Goal: Task Accomplishment & Management: Complete application form

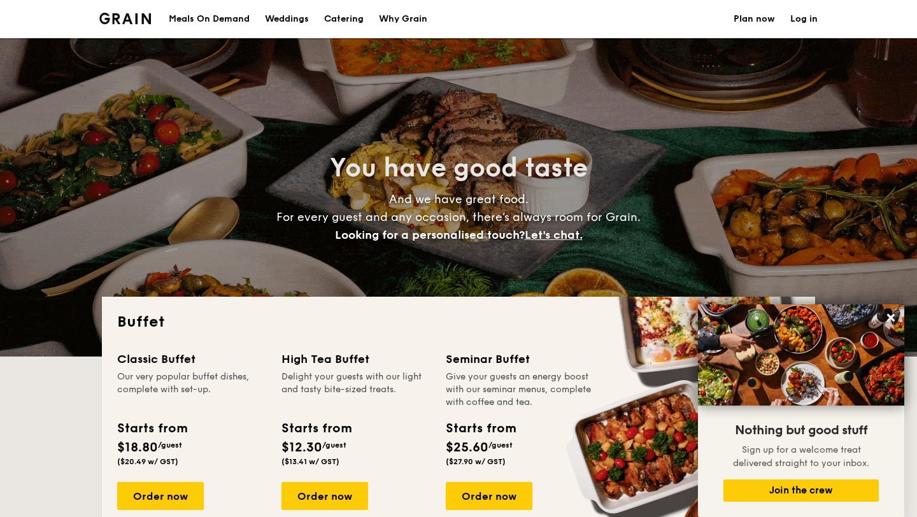
select select
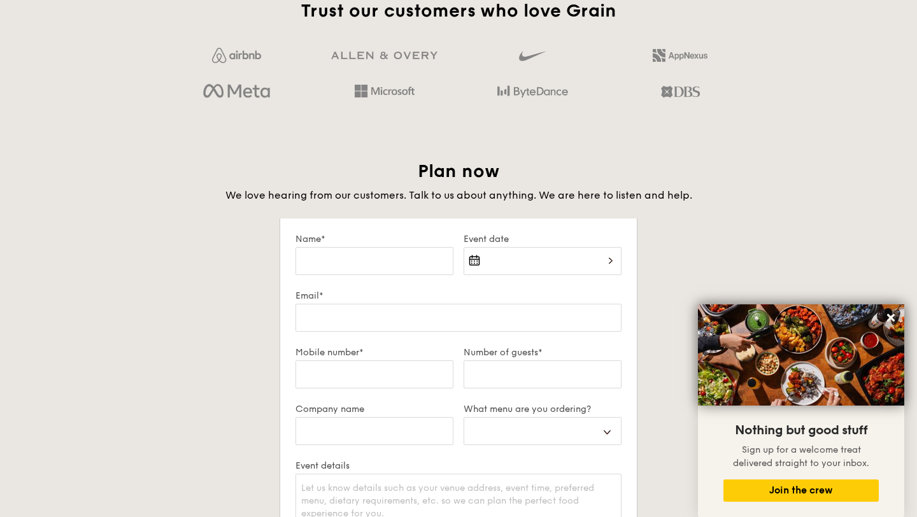
scroll to position [2079, 0]
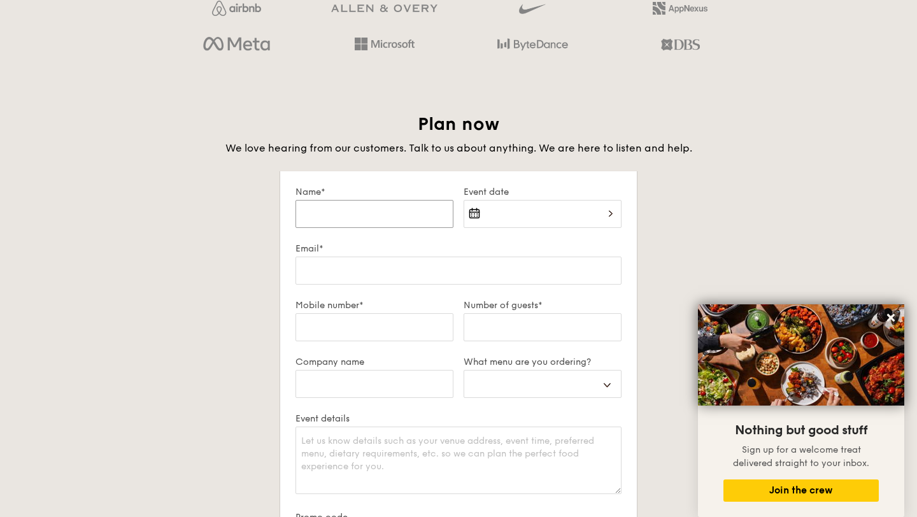
click at [383, 214] on input "Name*" at bounding box center [374, 214] width 158 height 28
type input "j"
select select
type input "J"
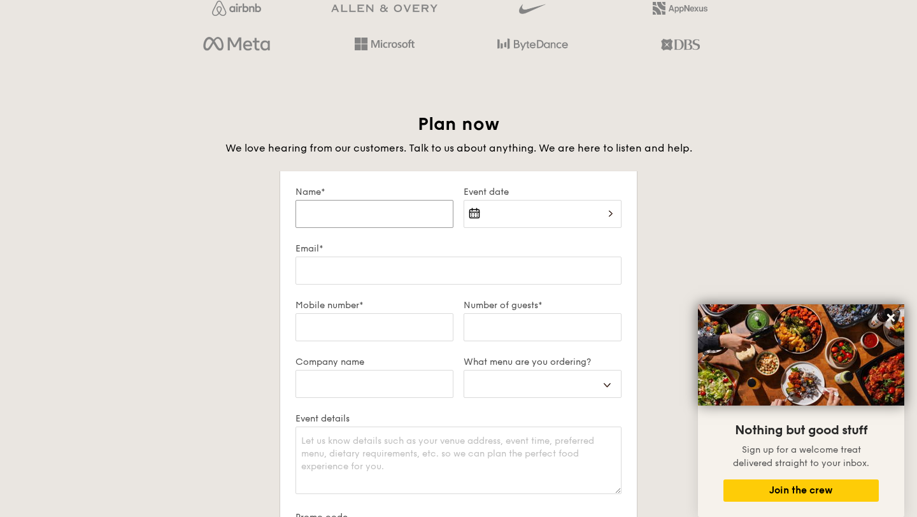
select select
type input "[PERSON_NAME]"
select select
type input "Jam"
select select
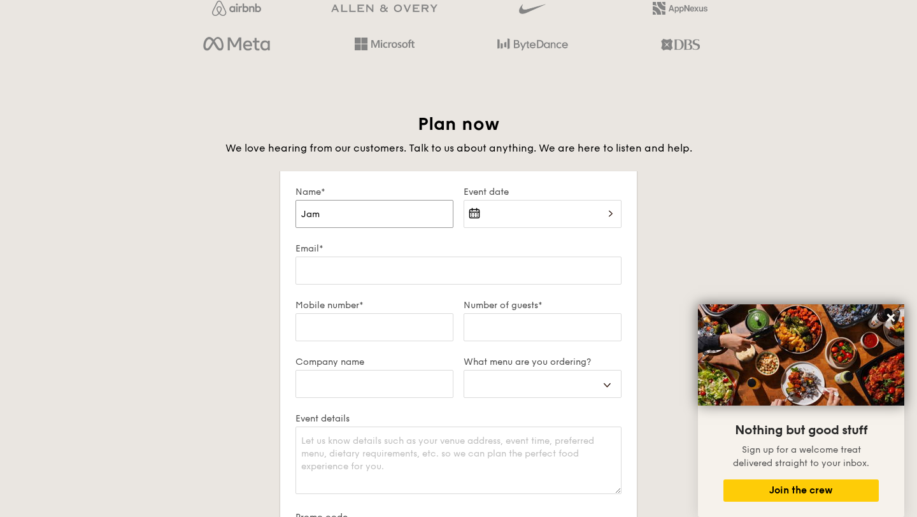
type input "[PERSON_NAME]"
select select
type input "[PERSON_NAME]"
select select
type input "[PERSON_NAME]"
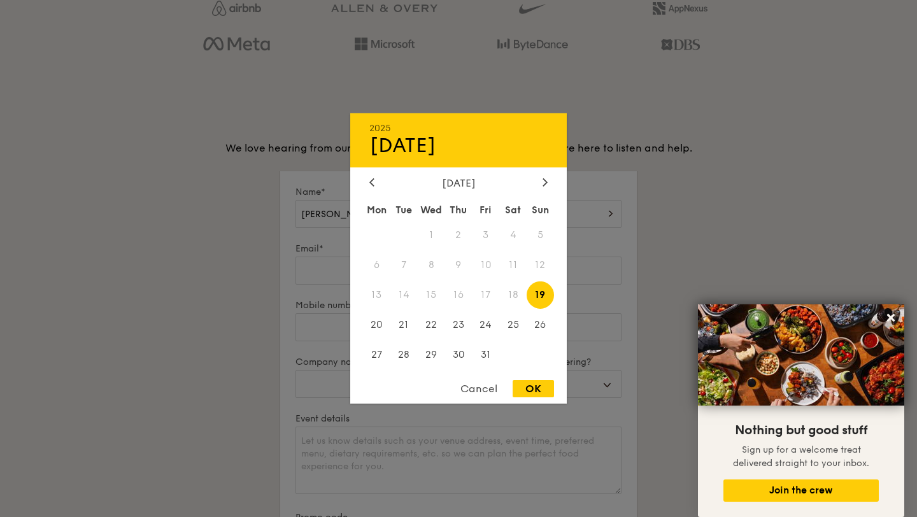
click at [495, 209] on div "2025 Oct [DATE] Tue Wed Thu Fri Sat Sun 1 2 3 4 5 6 7 8 9 10 11 12 13 14 15 16 …" at bounding box center [542, 221] width 158 height 43
click at [185, 416] on div at bounding box center [458, 258] width 917 height 517
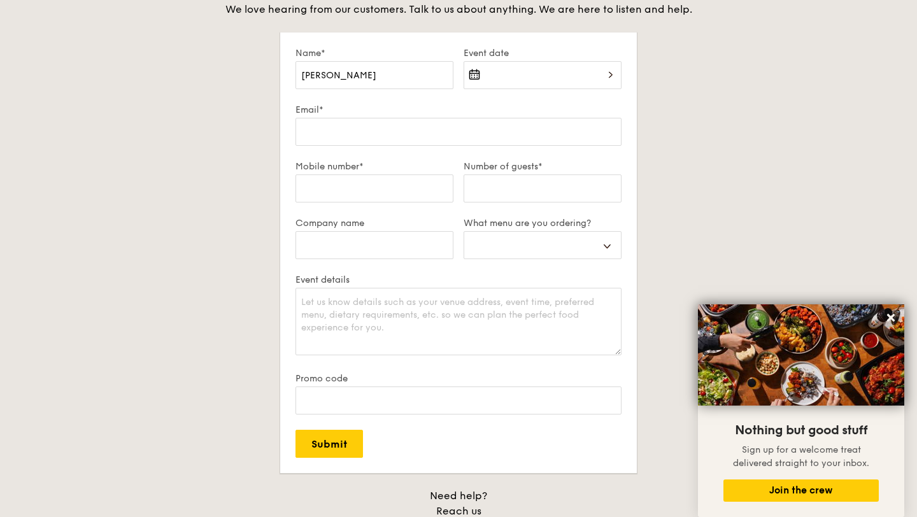
scroll to position [2254, 0]
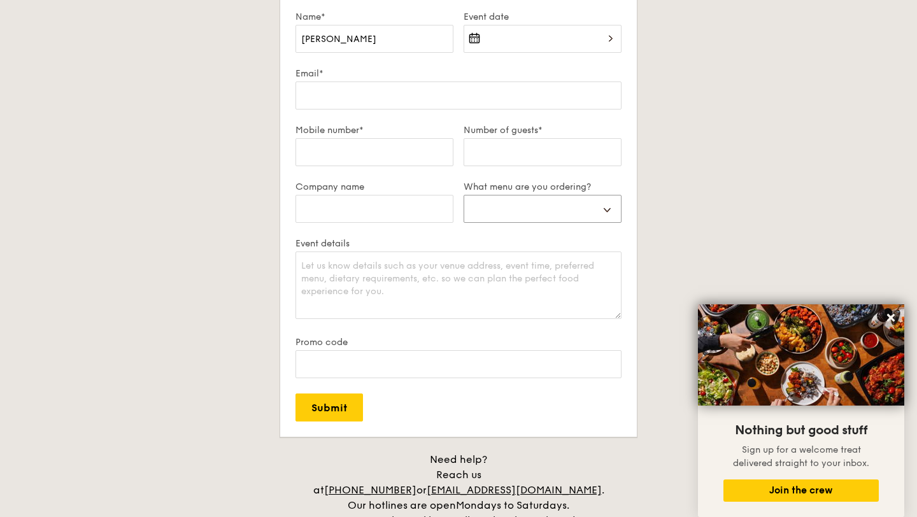
click at [503, 195] on select "Buffet Mini Buffet High Tea Canapés Meal Boxes Wedding" at bounding box center [542, 209] width 158 height 28
select select "buffet"
click at [463, 195] on select "Buffet Mini Buffet High Tea Canapés Meal Boxes Wedding" at bounding box center [542, 209] width 158 height 28
click at [447, 272] on textarea "Event details" at bounding box center [458, 284] width 326 height 67
click at [420, 338] on label "Promo code" at bounding box center [458, 342] width 326 height 11
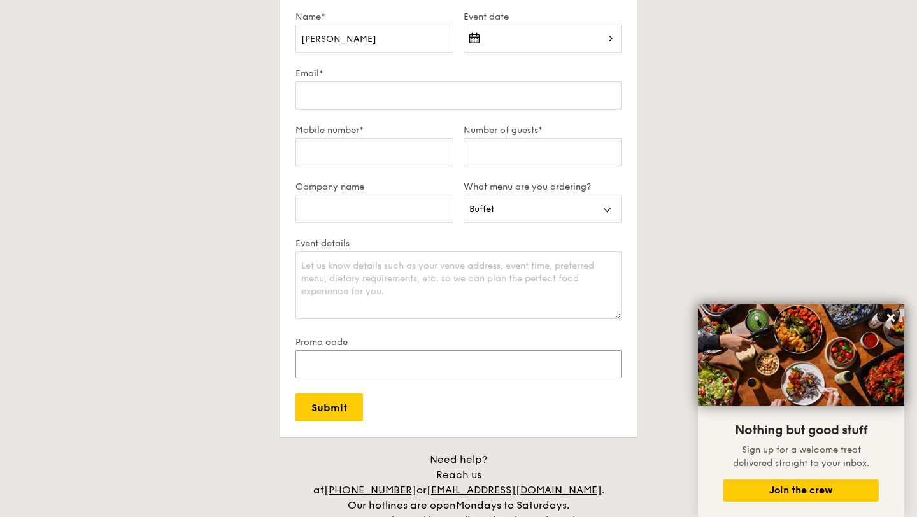
click at [420, 350] on input "Promo code" at bounding box center [458, 364] width 326 height 28
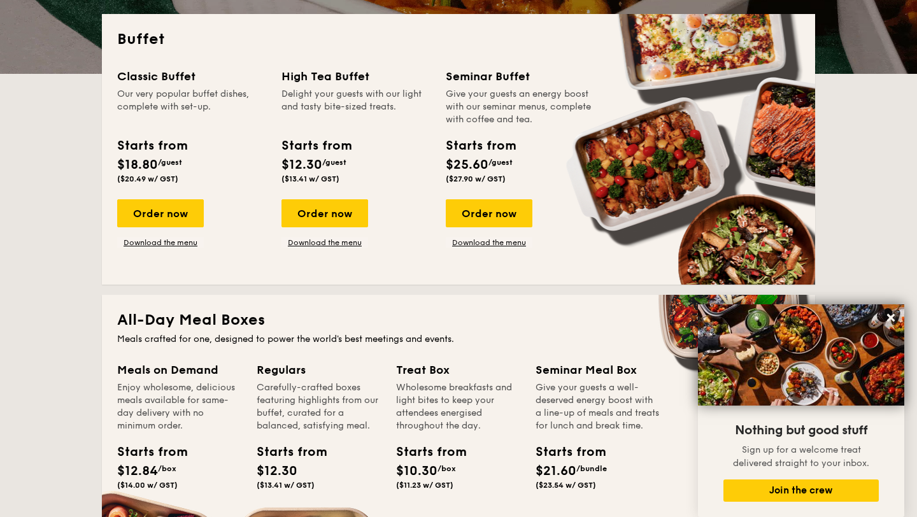
scroll to position [0, 0]
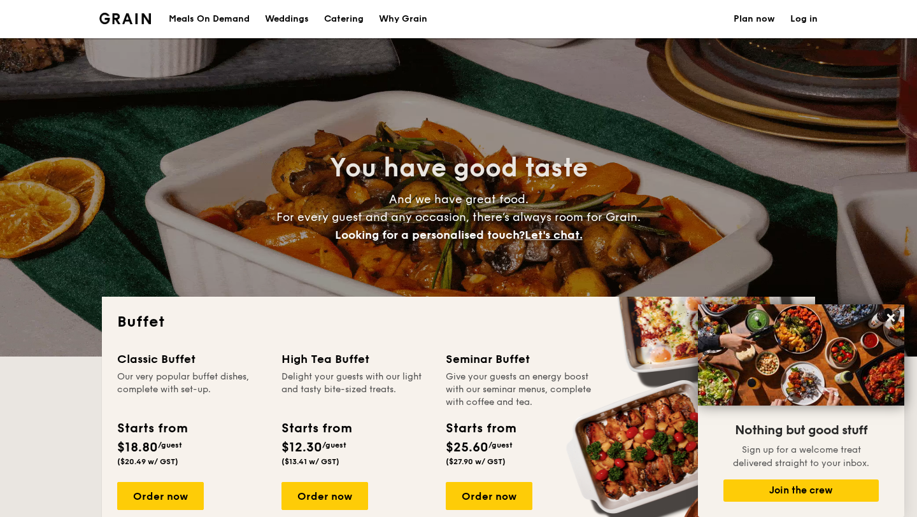
click at [138, 29] on li at bounding box center [130, 19] width 62 height 38
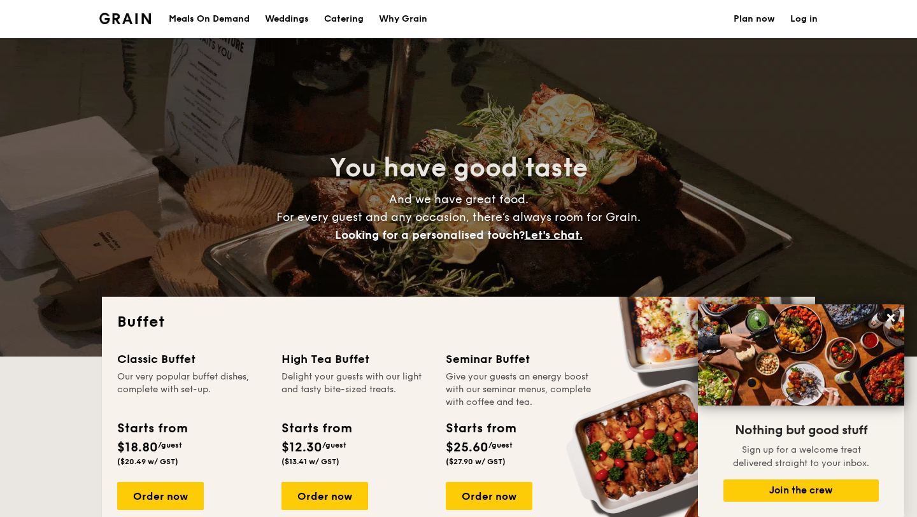
click at [138, 18] on img at bounding box center [125, 18] width 52 height 11
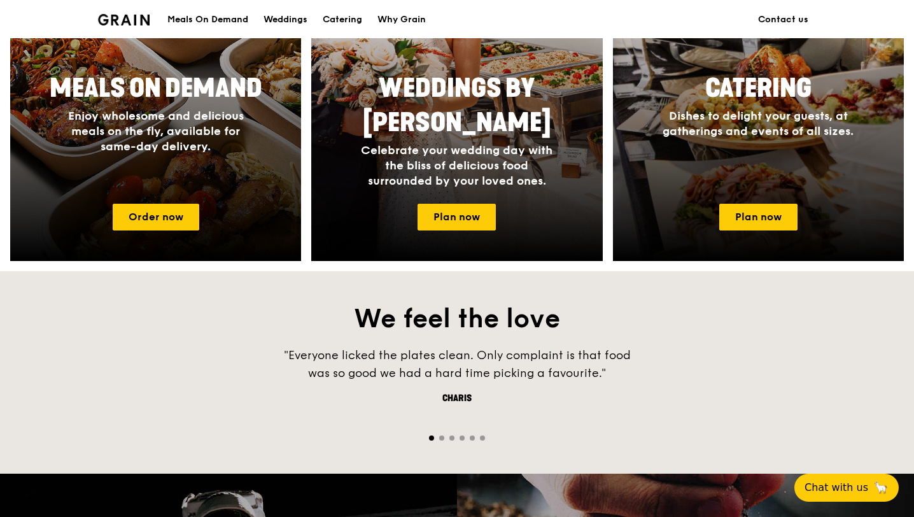
scroll to position [1126, 0]
